Goal: Transaction & Acquisition: Purchase product/service

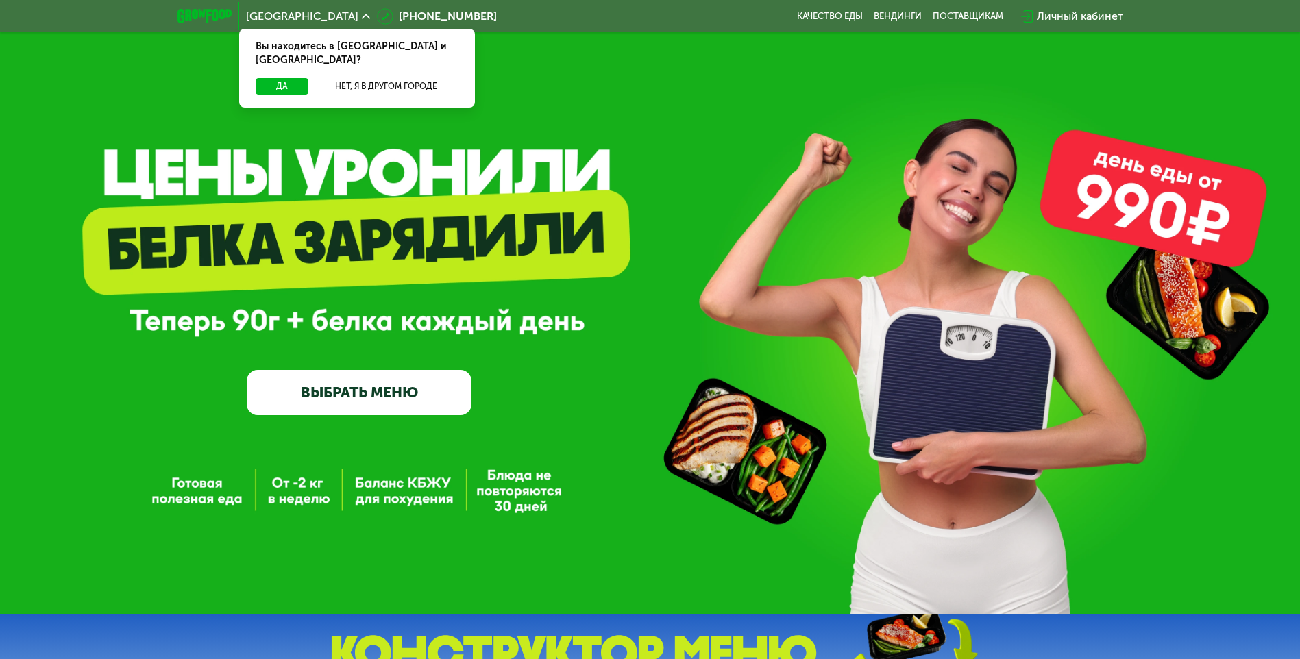
click at [395, 500] on div "GrowFood — доставка правильного питания ВЫБРАТЬ МЕНЮ" at bounding box center [650, 307] width 1300 height 614
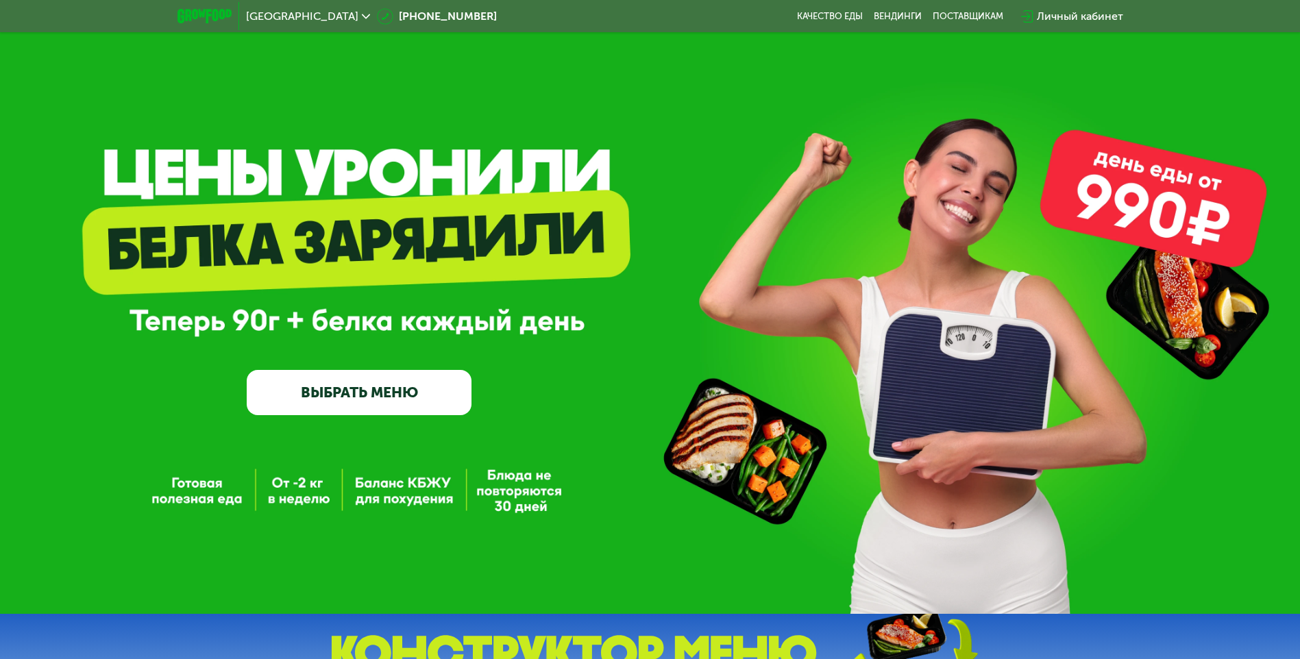
click at [1075, 14] on div "Личный кабинет" at bounding box center [1080, 16] width 86 height 16
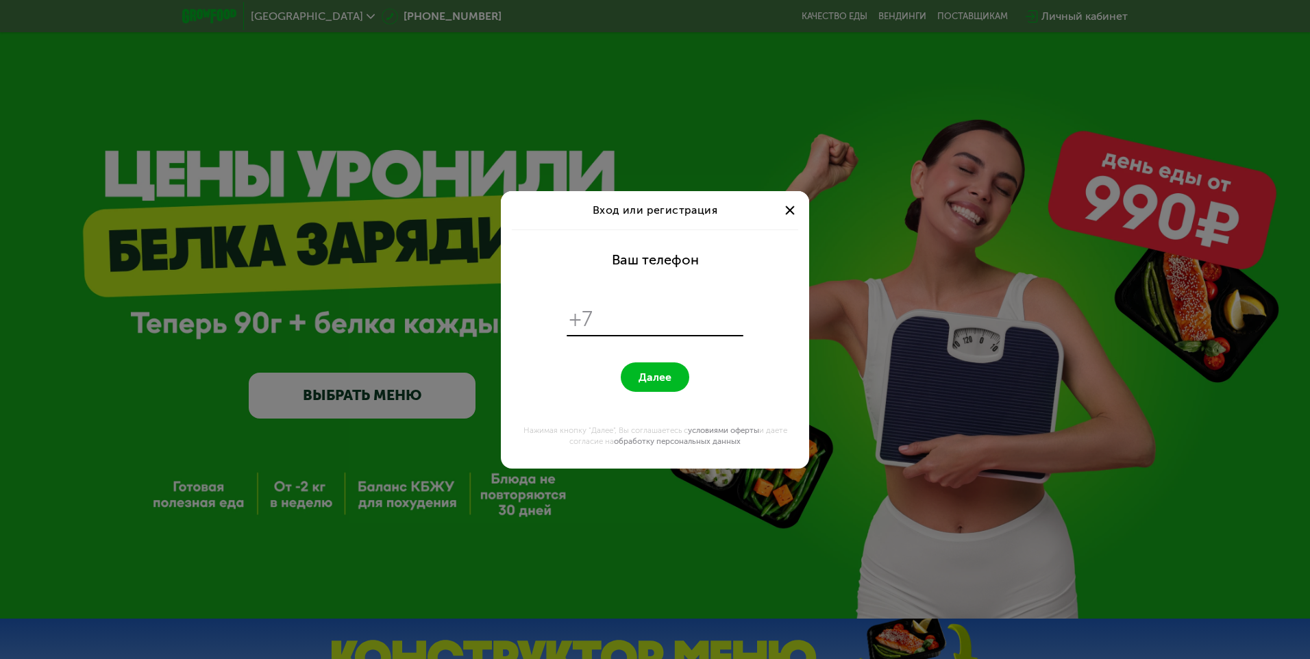
click at [792, 206] on div at bounding box center [790, 210] width 16 height 16
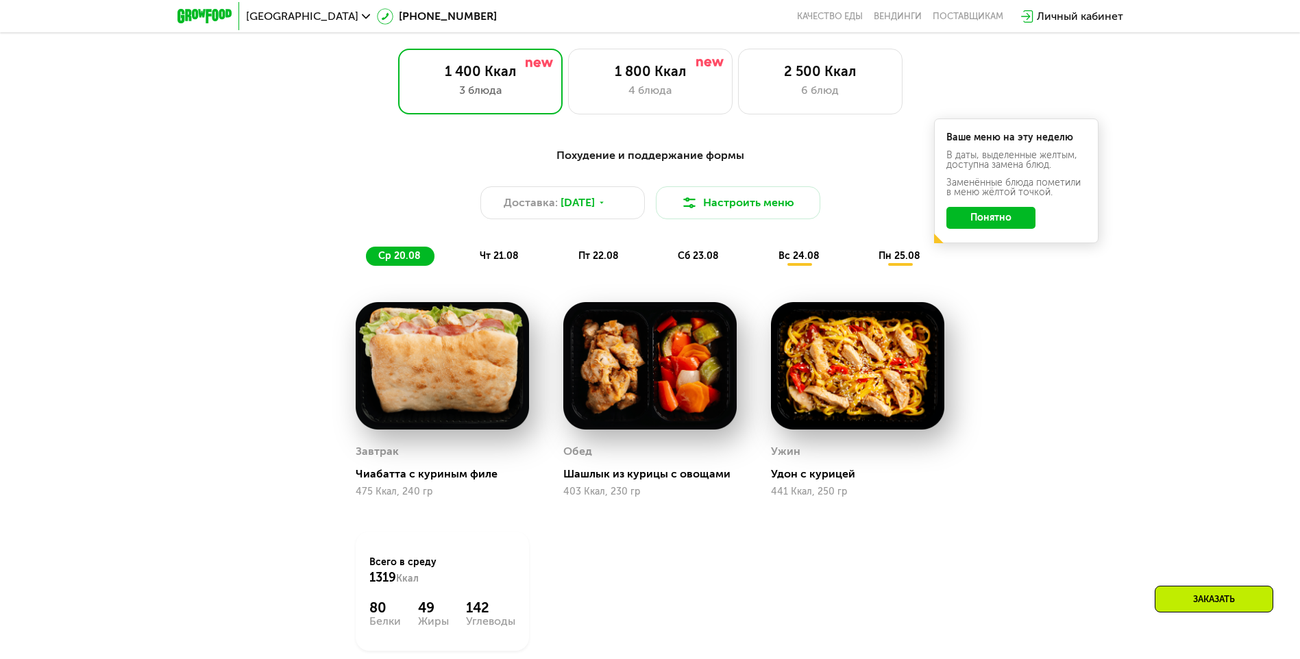
scroll to position [754, 0]
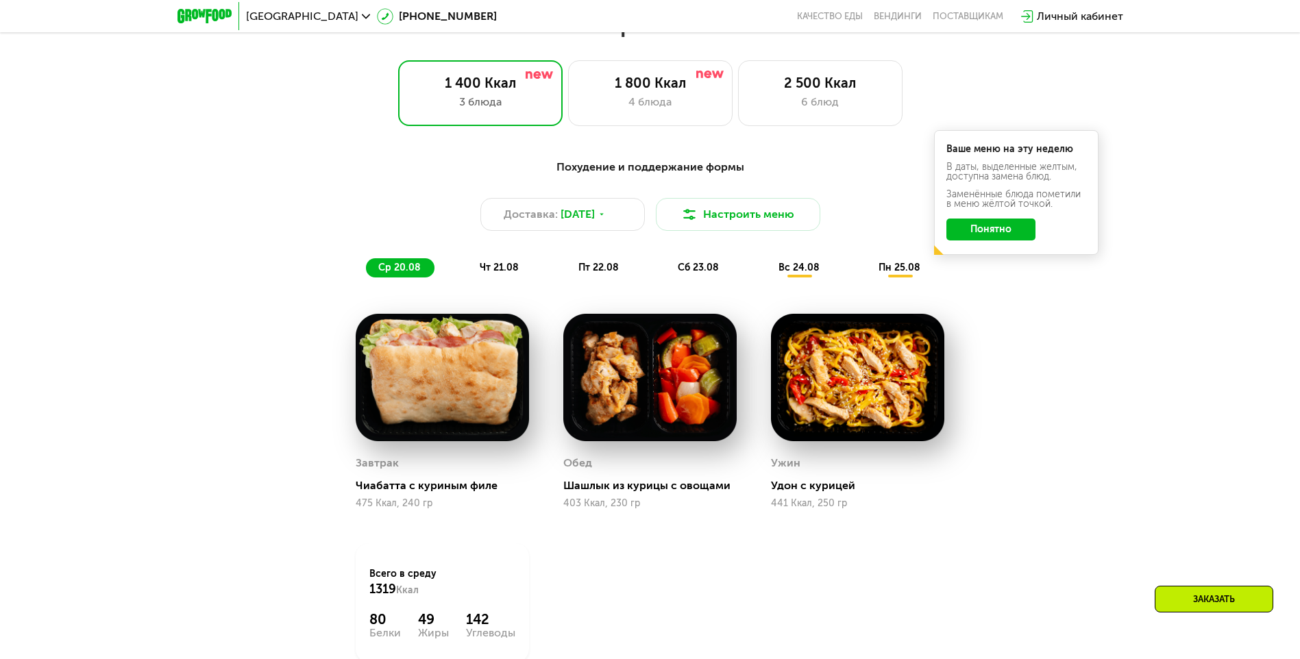
click at [1009, 245] on div "Ваше меню на эту неделю В даты, выделенные желтым, доступна замена блюд. Заменё…" at bounding box center [1016, 192] width 164 height 125
click at [1010, 237] on button "Понятно" at bounding box center [991, 230] width 89 height 22
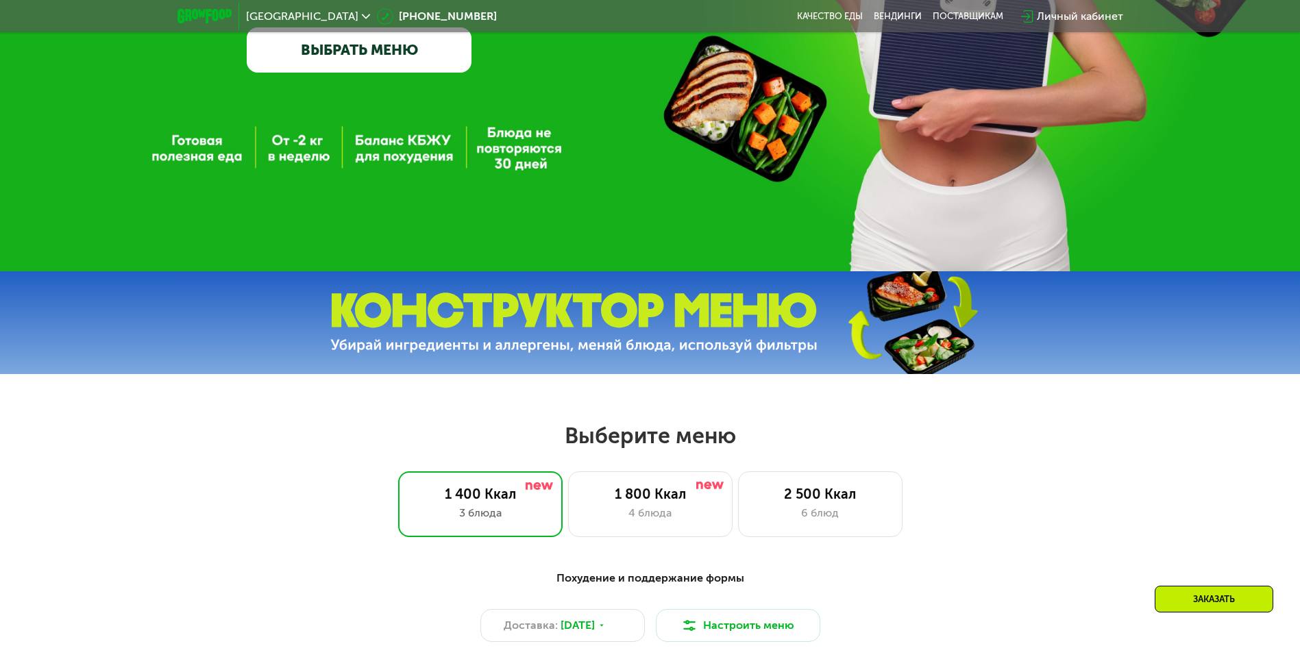
scroll to position [0, 0]
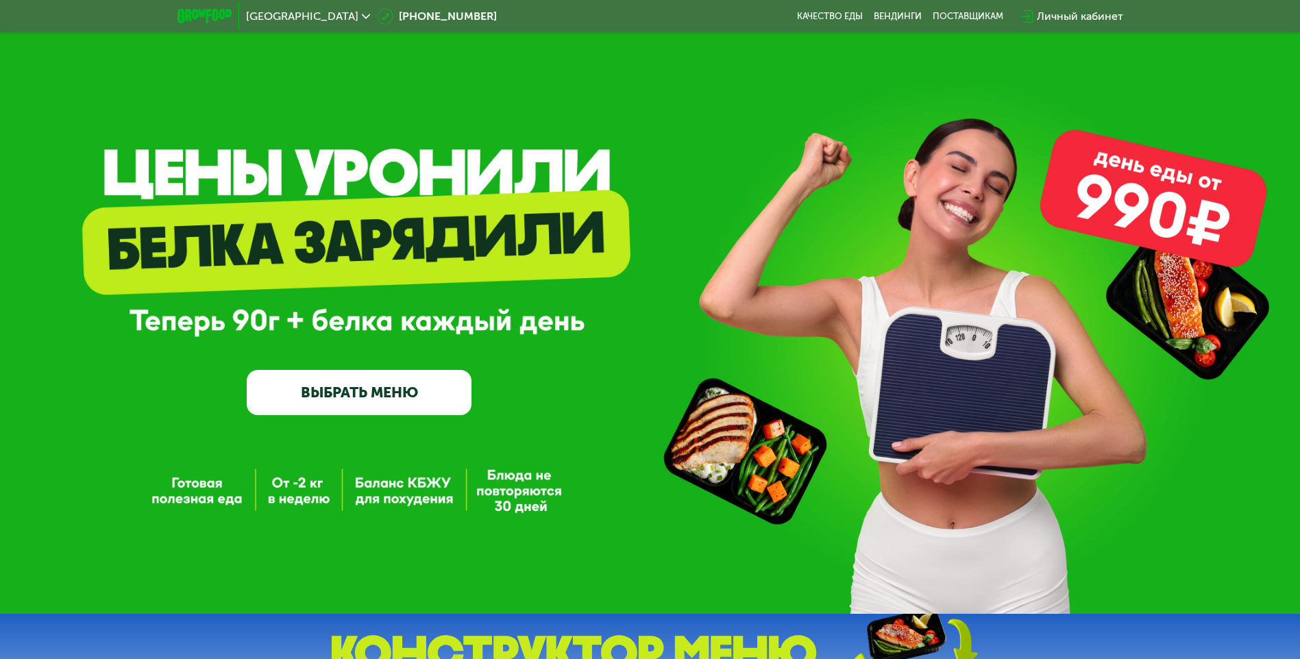
click at [324, 405] on link "ВЫБРАТЬ МЕНЮ" at bounding box center [359, 392] width 225 height 45
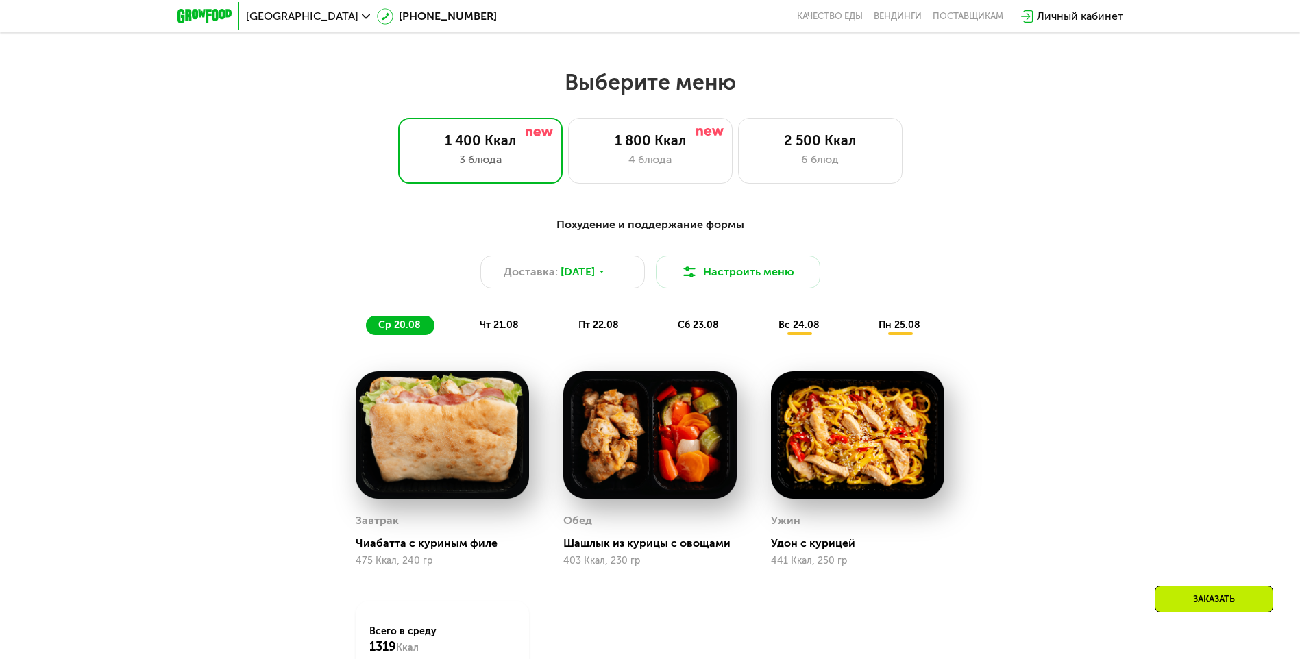
scroll to position [737, 0]
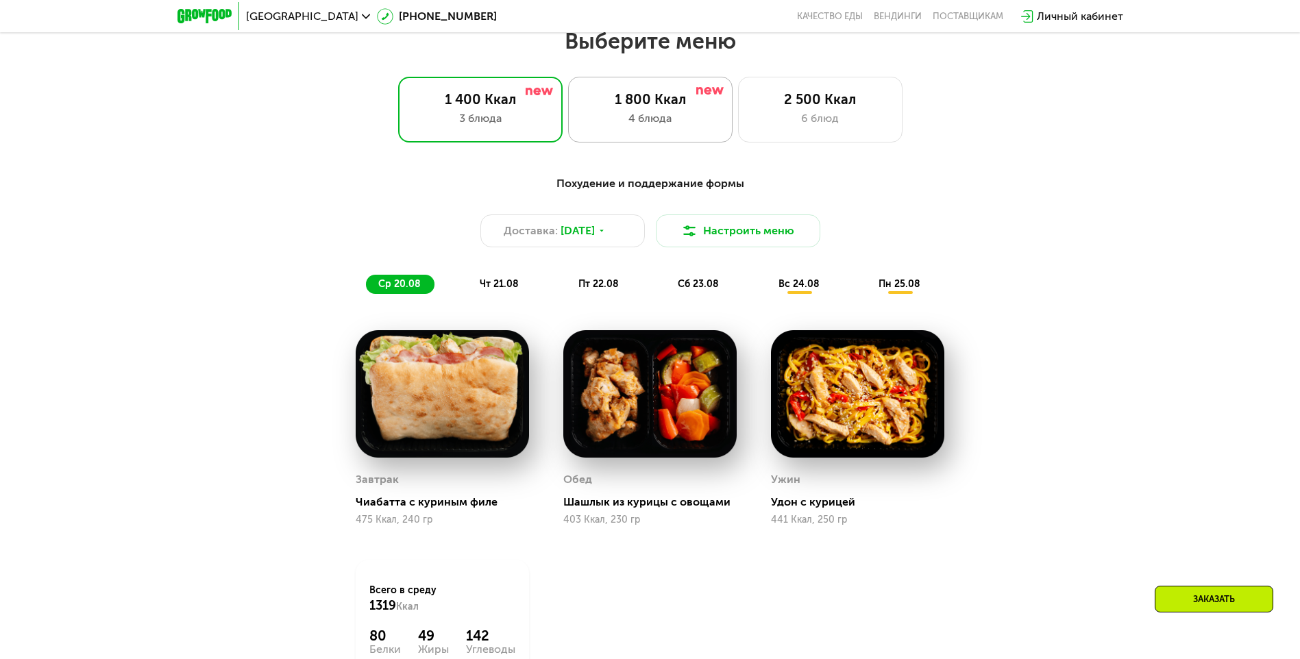
click at [738, 113] on div "1 800 Ккал 4 блюда" at bounding box center [820, 110] width 164 height 66
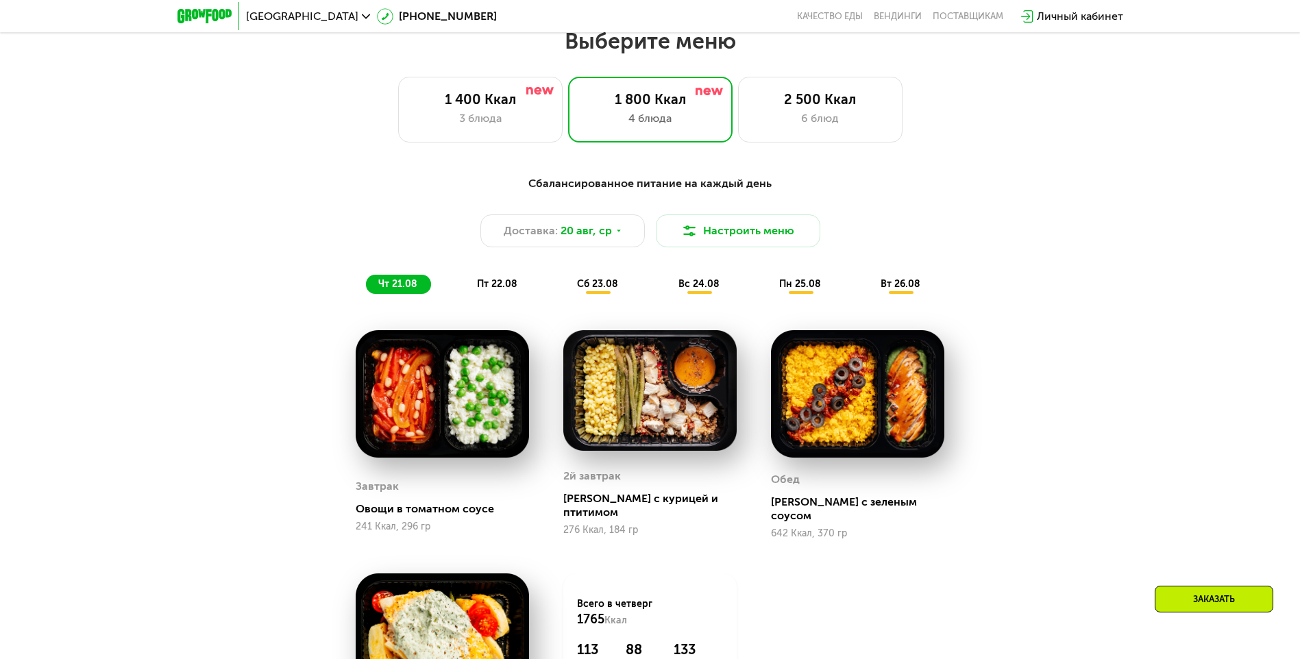
click at [420, 421] on img at bounding box center [442, 394] width 173 height 128
click at [633, 525] on div "276 Ккал, 184 гр" at bounding box center [649, 530] width 173 height 11
click at [668, 415] on img at bounding box center [649, 390] width 173 height 121
click at [846, 415] on img at bounding box center [857, 394] width 173 height 128
click at [469, 116] on div "3 блюда" at bounding box center [481, 118] width 136 height 16
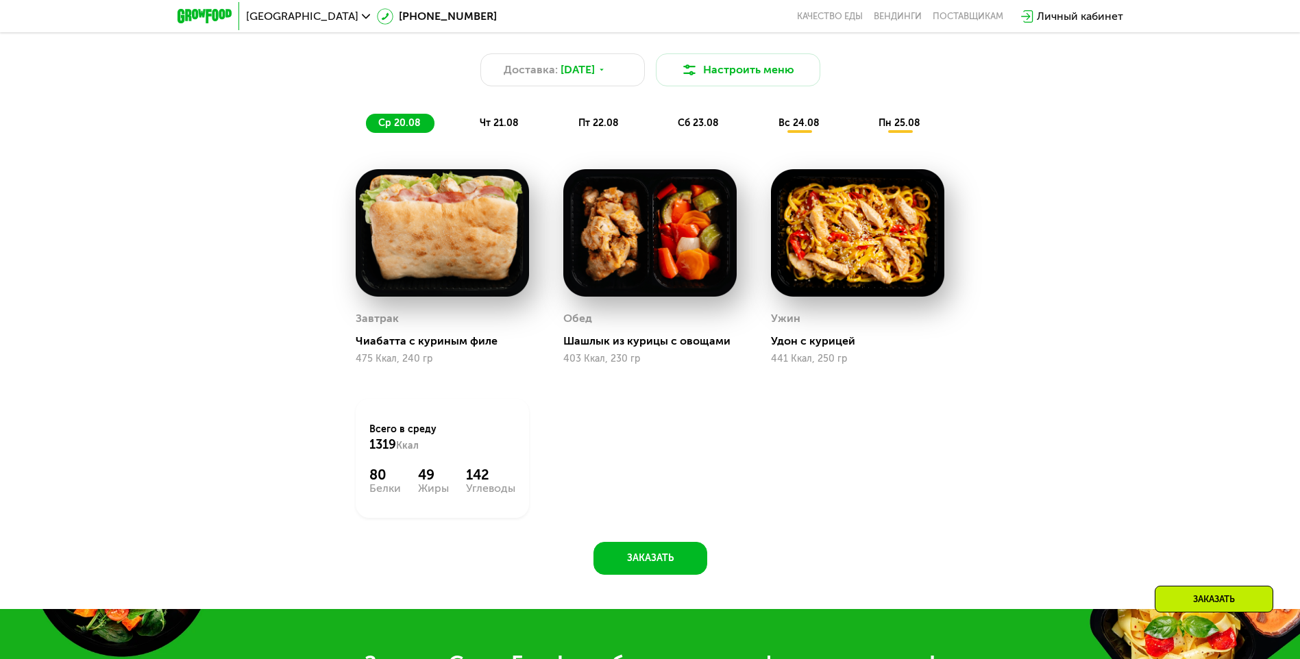
scroll to position [875, 0]
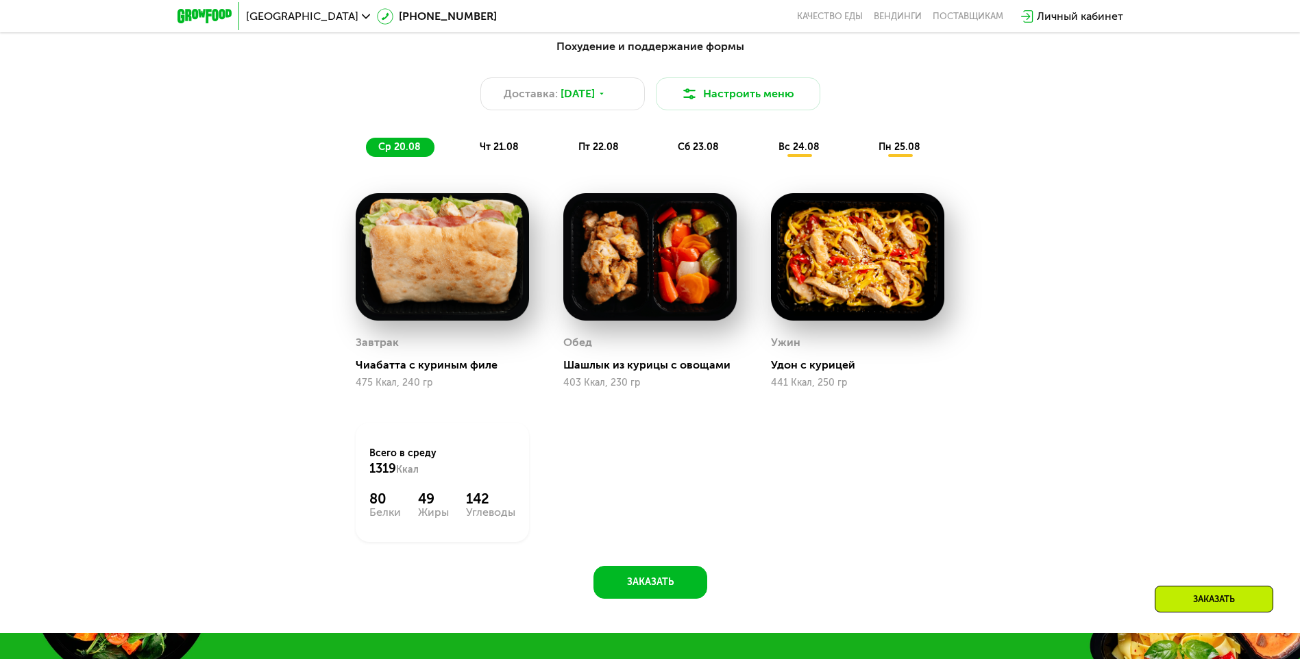
click at [644, 372] on div "Шашлык из курицы с овощами" at bounding box center [655, 365] width 184 height 14
click at [820, 378] on div "Ужин Удон с курицей 441 Ккал, 250 гр" at bounding box center [857, 360] width 173 height 56
click at [395, 378] on div "Завтрак Чиабатта с куриным филе 475 Ккал, 240 гр" at bounding box center [442, 360] width 173 height 56
click at [832, 371] on div "Удон с курицей" at bounding box center [863, 365] width 184 height 14
click at [496, 150] on span "чт 21.08" at bounding box center [499, 147] width 39 height 12
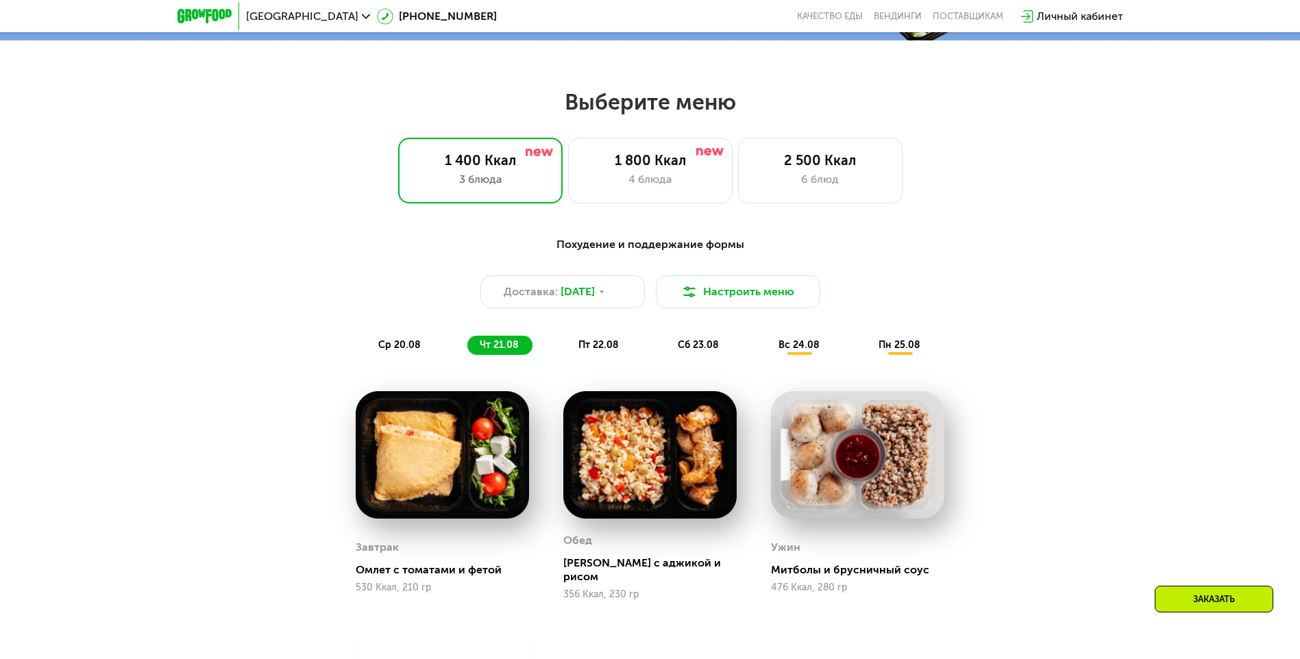
scroll to position [669, 0]
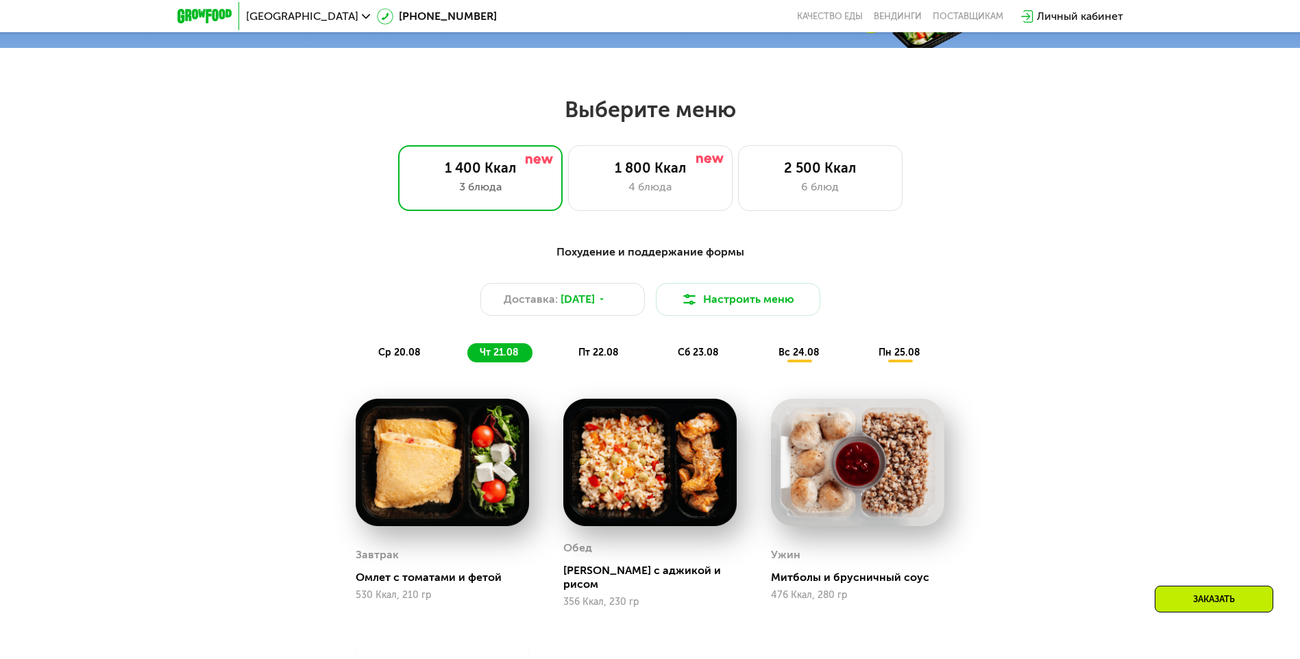
click at [598, 358] on span "пт 22.08" at bounding box center [598, 353] width 40 height 12
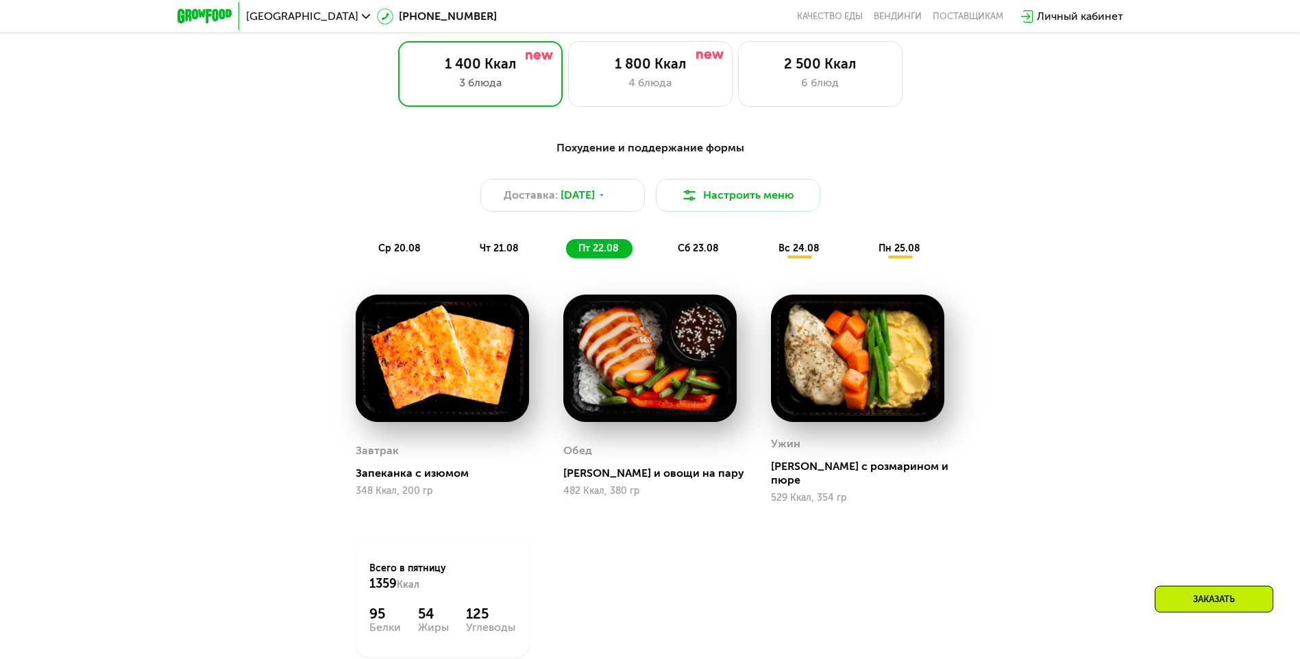
scroll to position [875, 0]
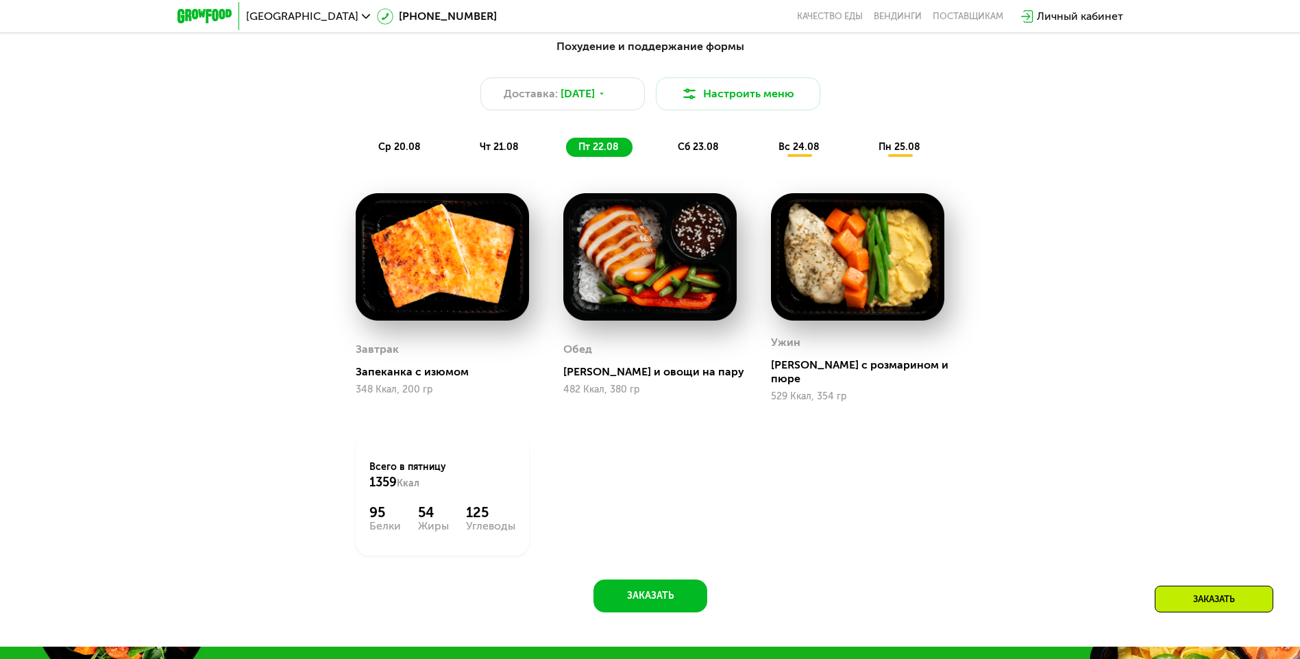
click at [711, 153] on span "сб 23.08" at bounding box center [698, 147] width 41 height 12
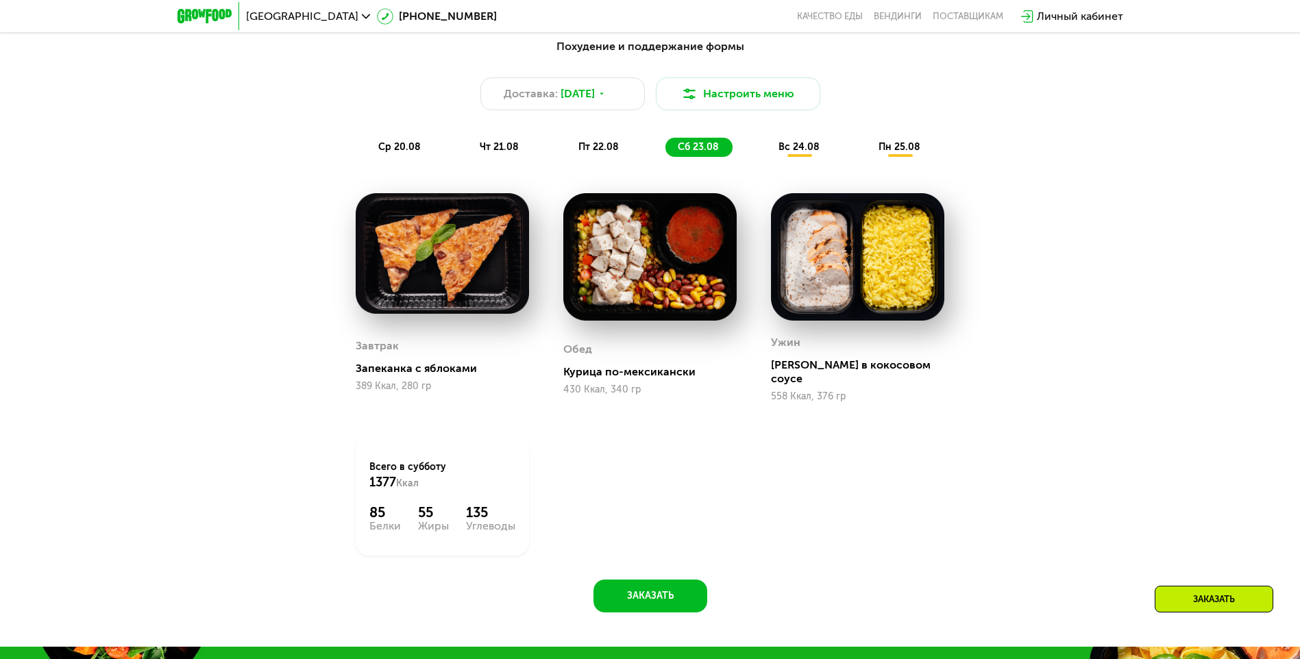
click at [805, 149] on span "вс 24.08" at bounding box center [799, 147] width 41 height 12
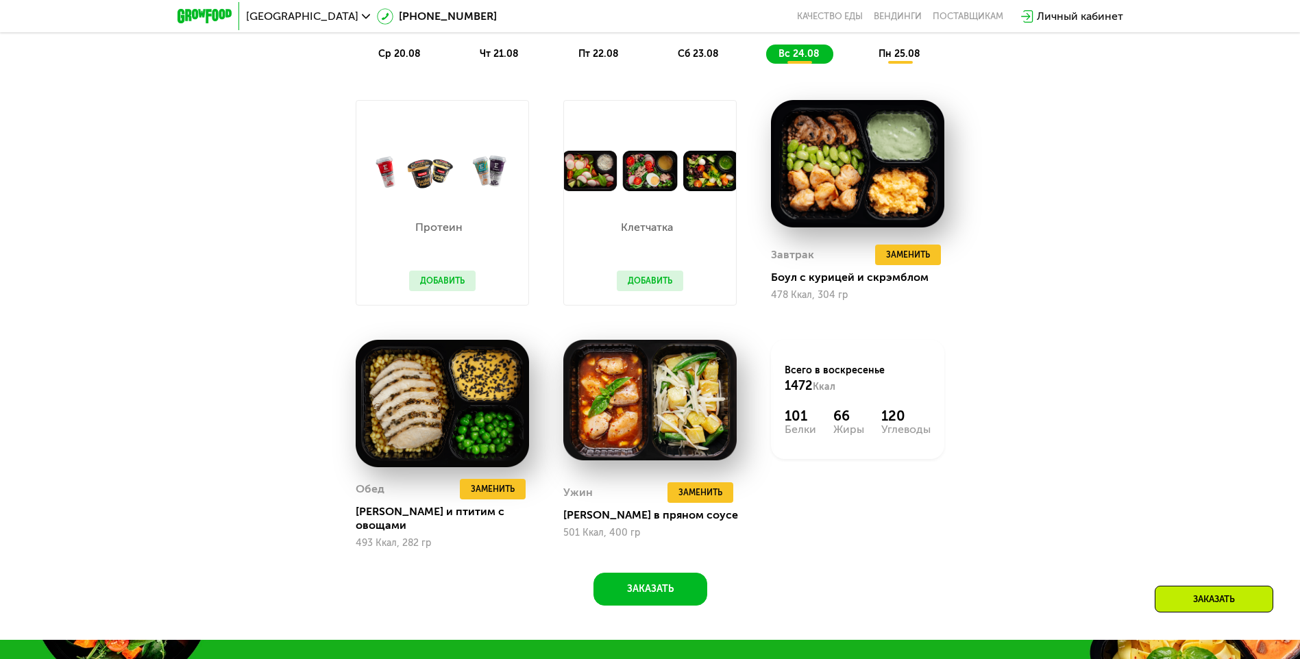
scroll to position [943, 0]
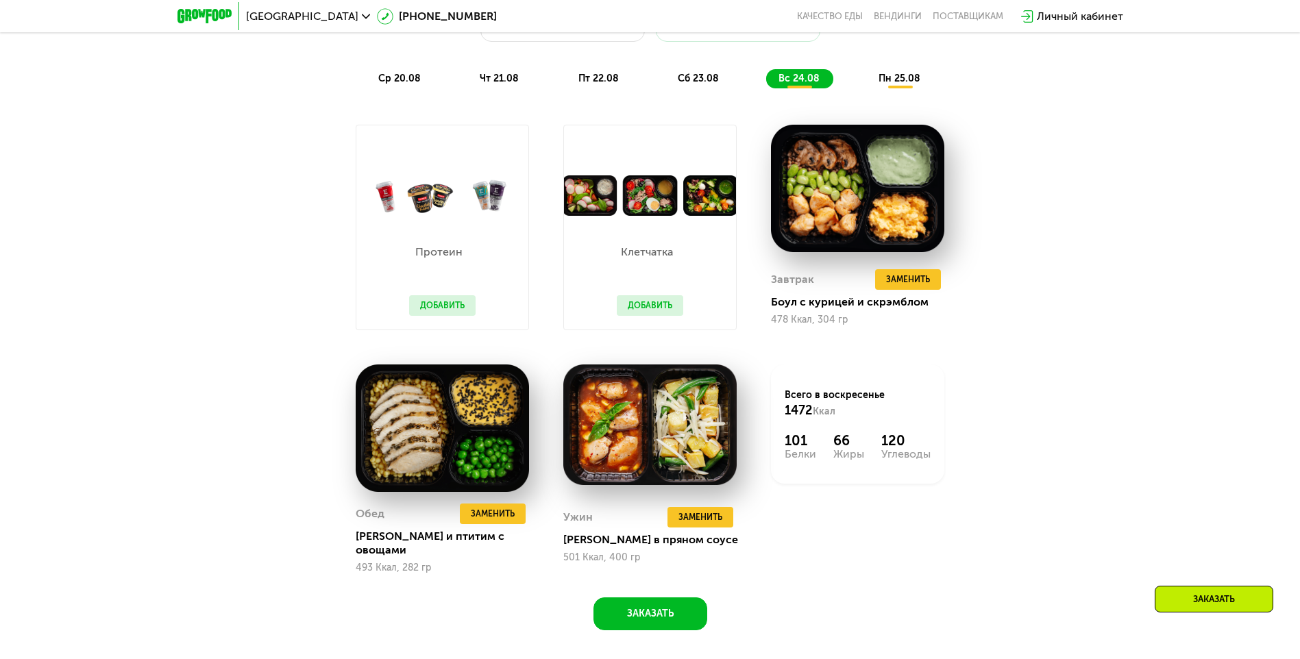
click at [909, 77] on span "пн 25.08" at bounding box center [900, 79] width 42 height 12
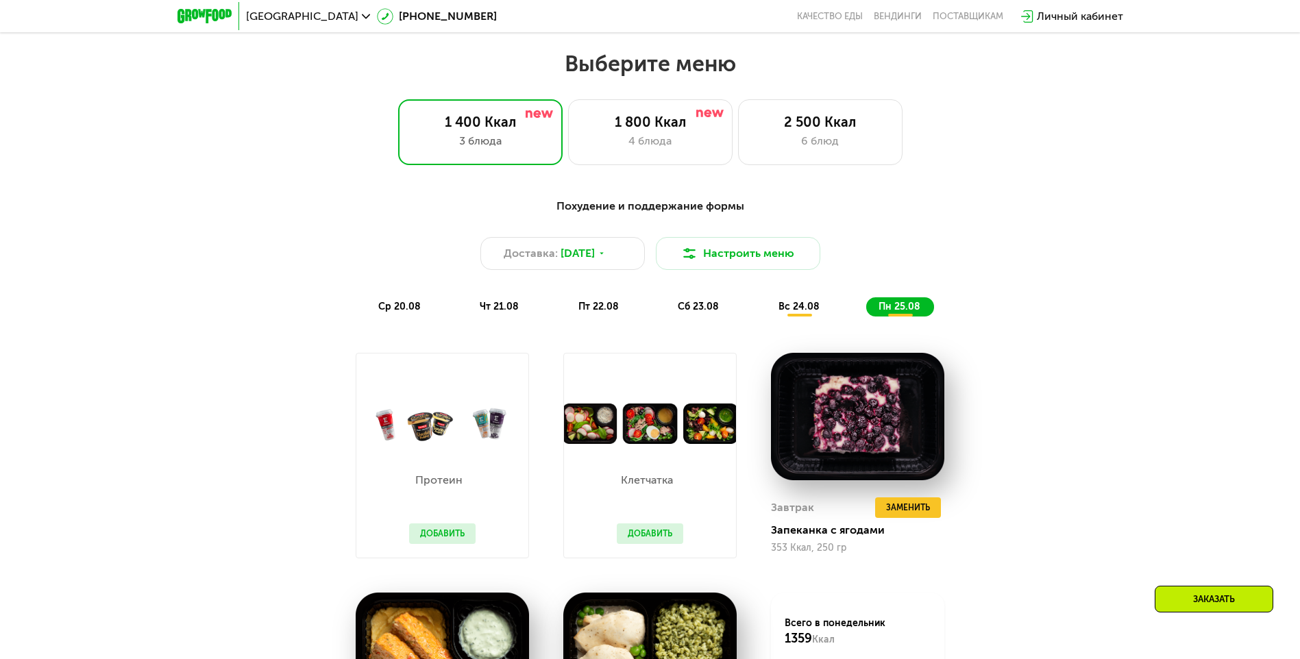
scroll to position [737, 0]
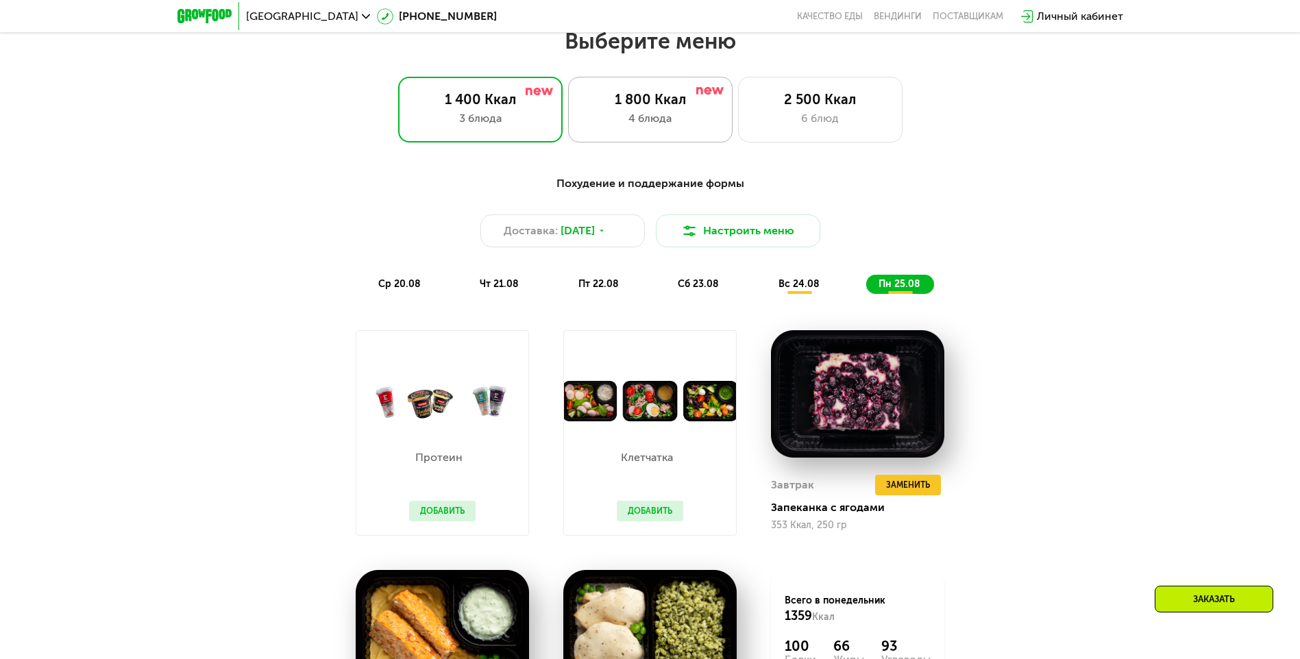
click at [642, 119] on div "4 блюда" at bounding box center [651, 118] width 136 height 16
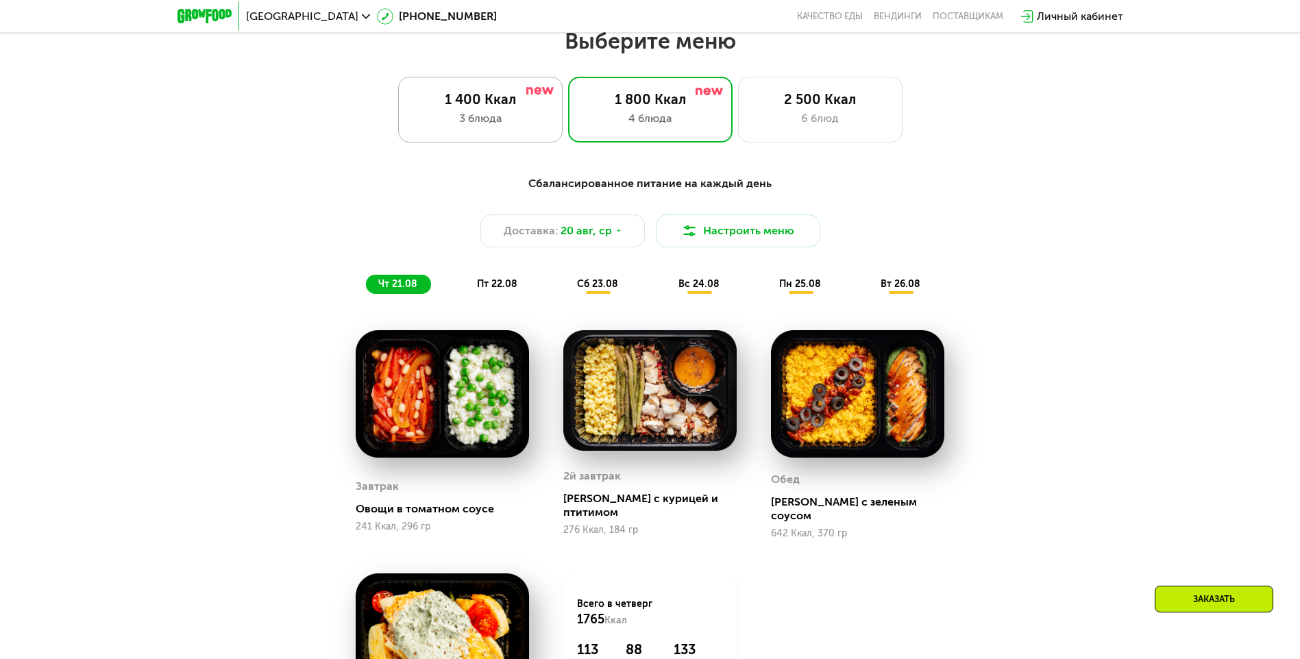
click at [513, 108] on div "1 400 Ккал" at bounding box center [481, 99] width 136 height 16
